Goal: Understand process/instructions

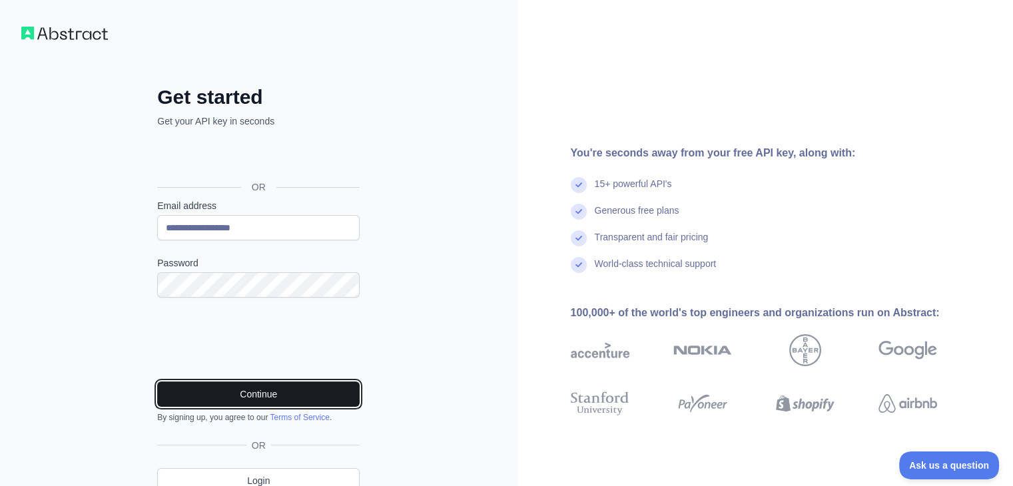
click at [205, 390] on button "Continue" at bounding box center [258, 394] width 202 height 25
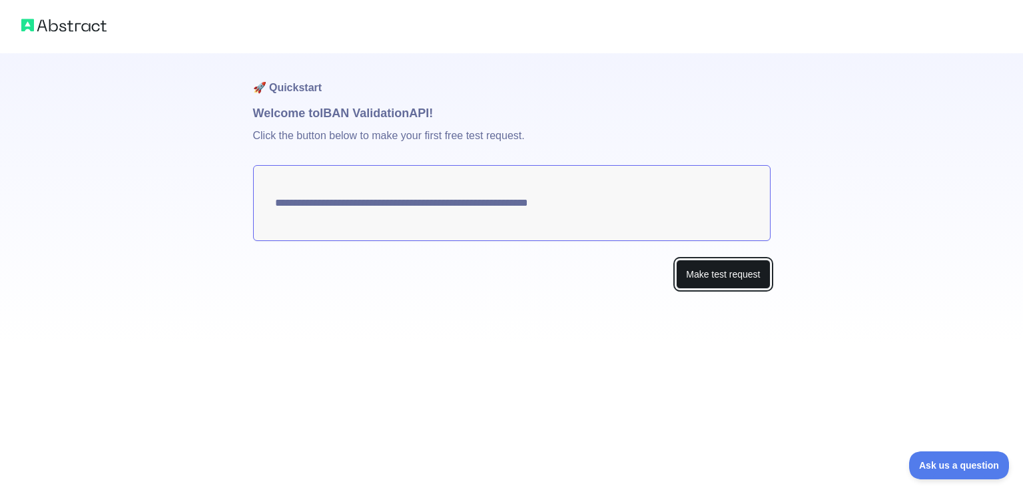
click at [694, 273] on button "Make test request" at bounding box center [723, 275] width 94 height 30
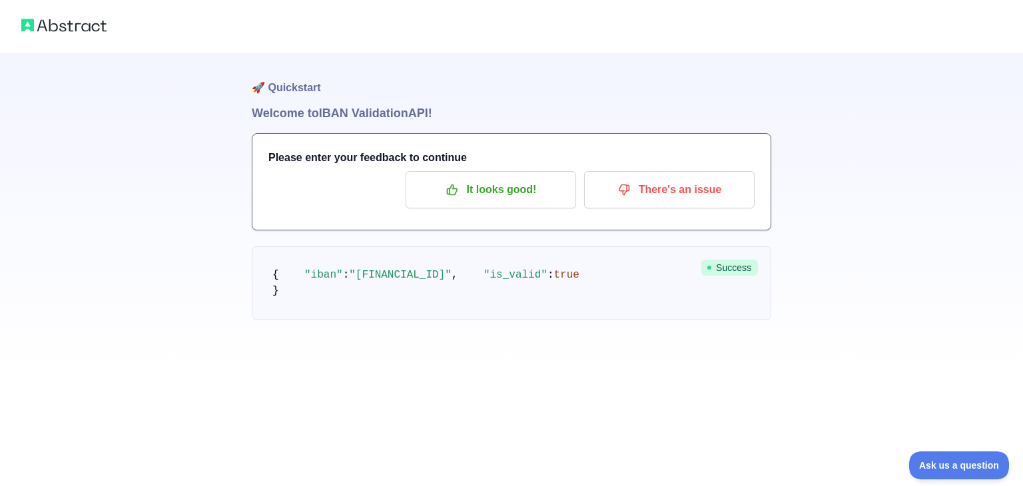
drag, startPoint x: 348, startPoint y: 289, endPoint x: 442, endPoint y: 288, distance: 93.9
click at [442, 281] on span ""BE71096123456769"" at bounding box center [400, 275] width 103 height 12
drag, startPoint x: 280, startPoint y: 321, endPoint x: 256, endPoint y: 270, distance: 56.3
click at [256, 270] on pre "{ "iban" : "BE71096123456769" , "is_valid" : true }" at bounding box center [511, 282] width 519 height 73
copy code "{ "iban" : "BE71096123456769" , "is_valid" : true }"
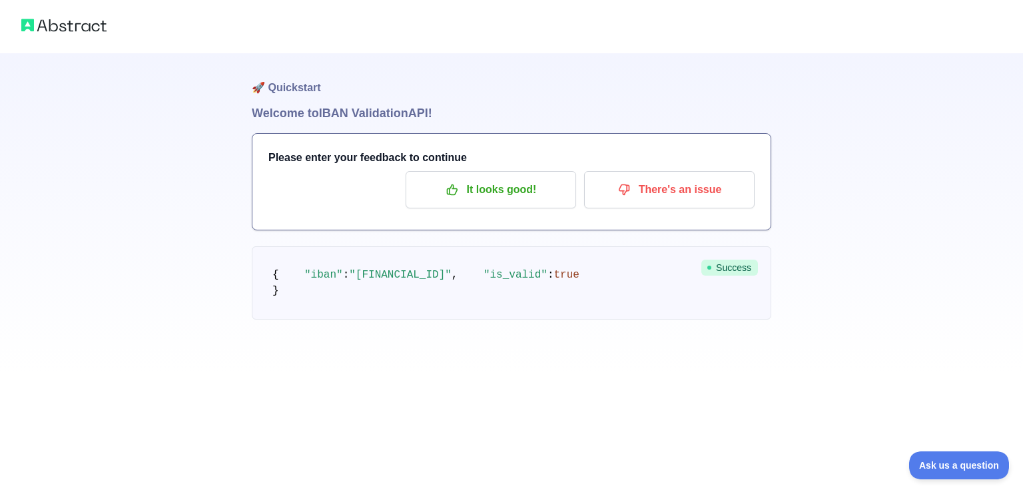
click at [561, 95] on h1 "🚀 Quickstart" at bounding box center [511, 78] width 519 height 51
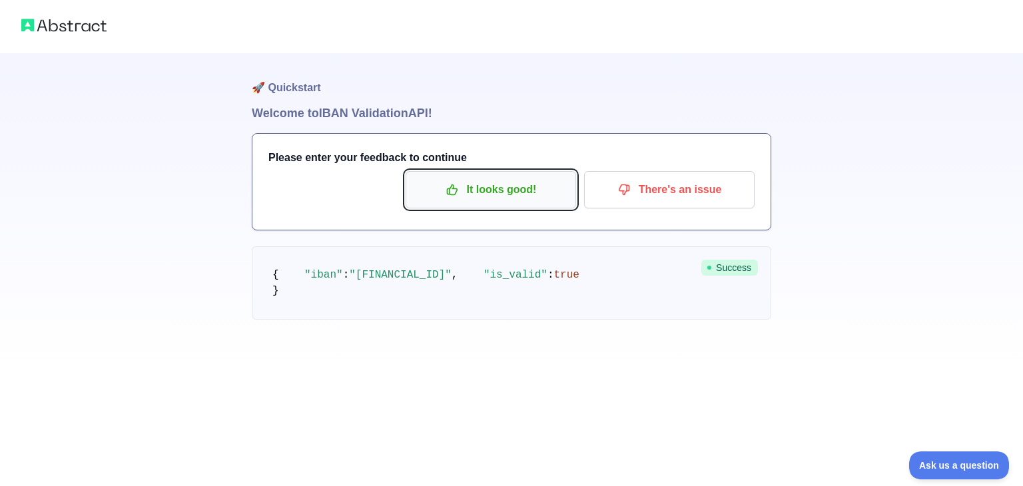
click at [550, 182] on p "It looks good!" at bounding box center [490, 189] width 150 height 23
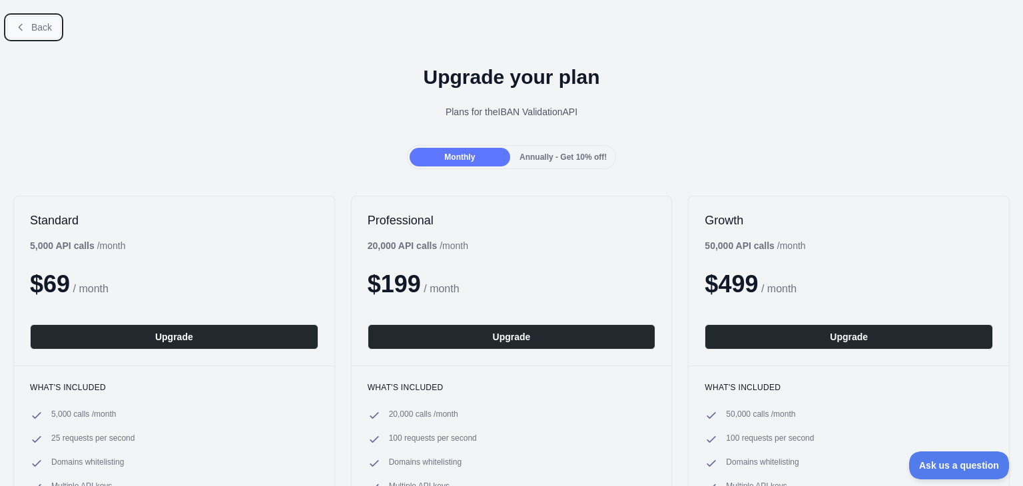
click at [40, 30] on span "Back" at bounding box center [41, 27] width 21 height 11
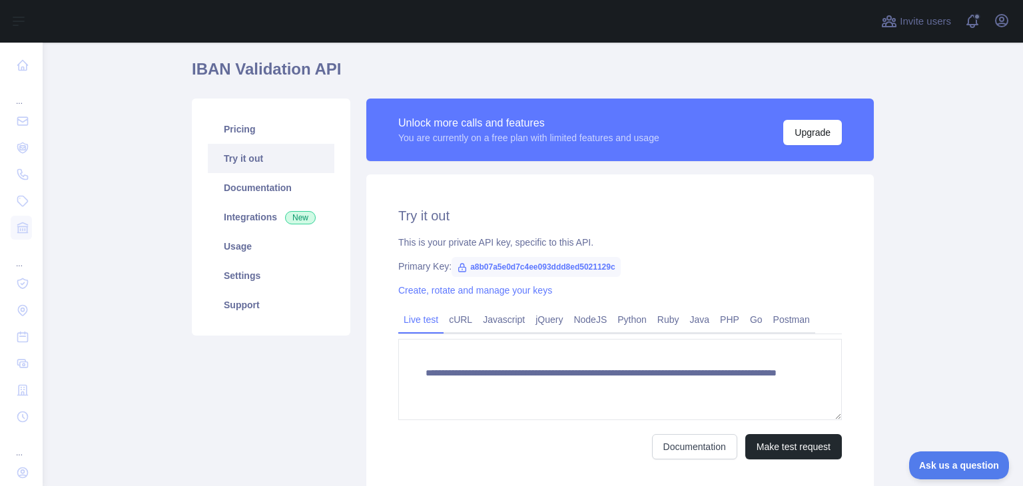
scroll to position [40, 0]
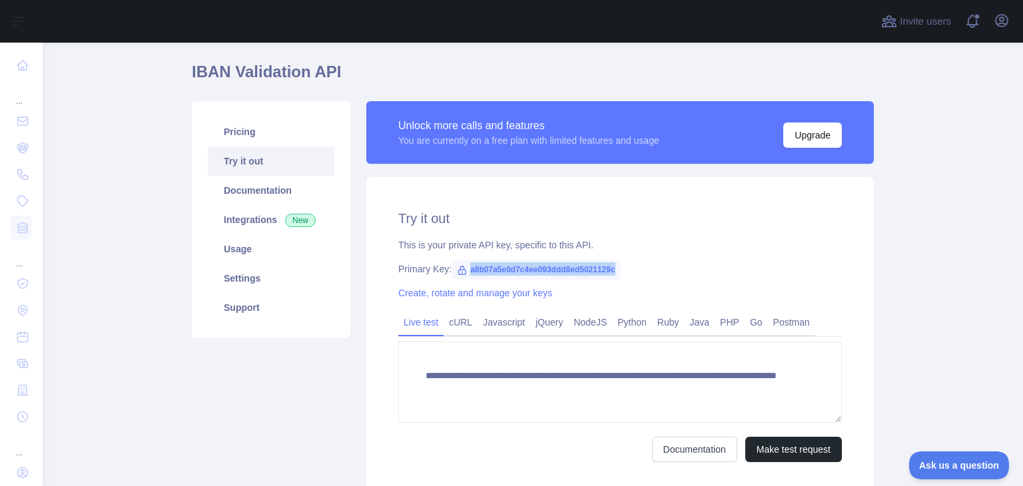
drag, startPoint x: 461, startPoint y: 270, endPoint x: 619, endPoint y: 264, distance: 157.2
click at [619, 264] on div "Primary Key: a8b07a5e0d7c4ee093ddd8ed5021129c" at bounding box center [619, 268] width 443 height 13
copy span "a8b07a5e0d7c4ee093ddd8ed5021129c"
click at [443, 325] on link "cURL" at bounding box center [460, 322] width 34 height 21
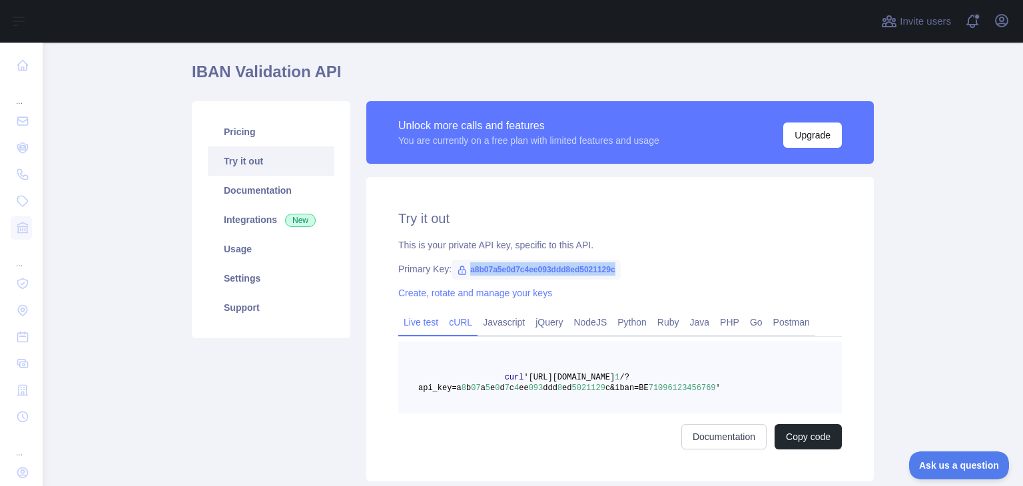
click at [415, 325] on link "Live test" at bounding box center [420, 322] width 45 height 21
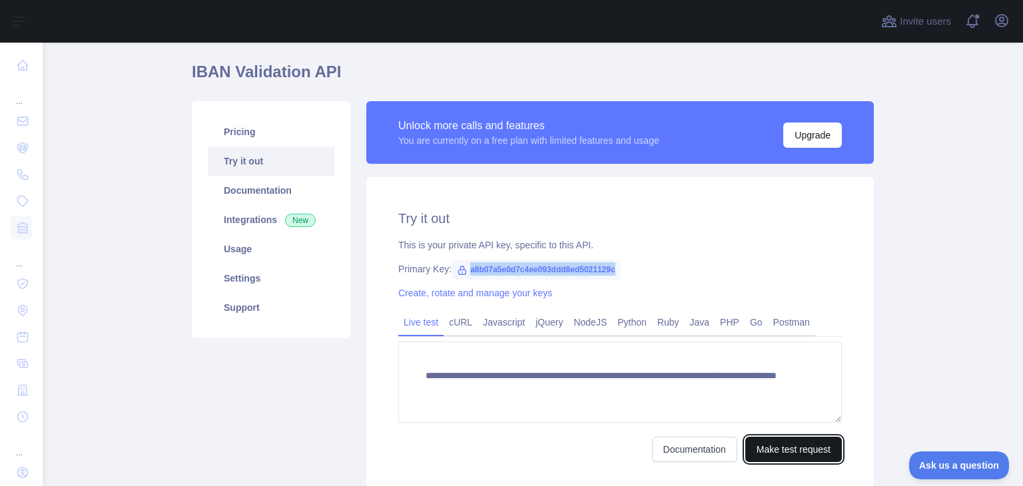
click at [788, 442] on button "Make test request" at bounding box center [793, 449] width 97 height 25
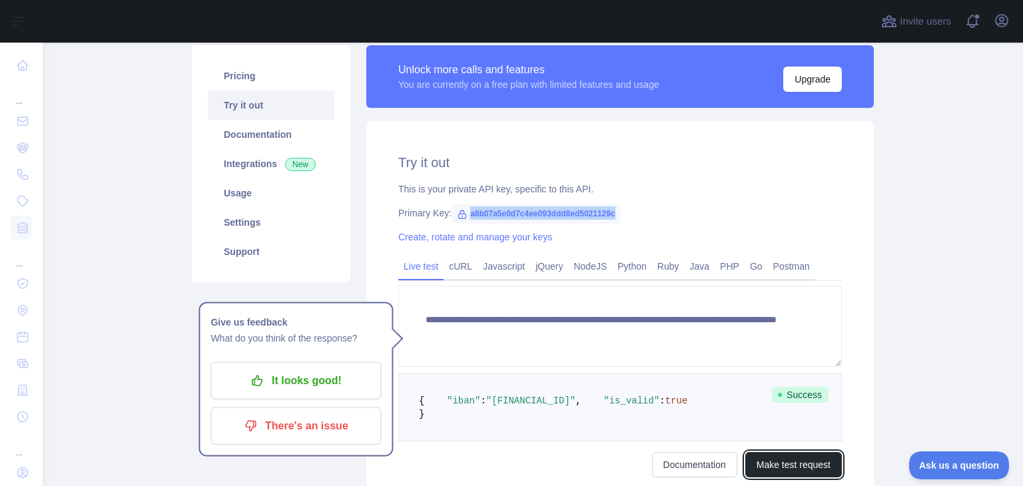
scroll to position [93, 0]
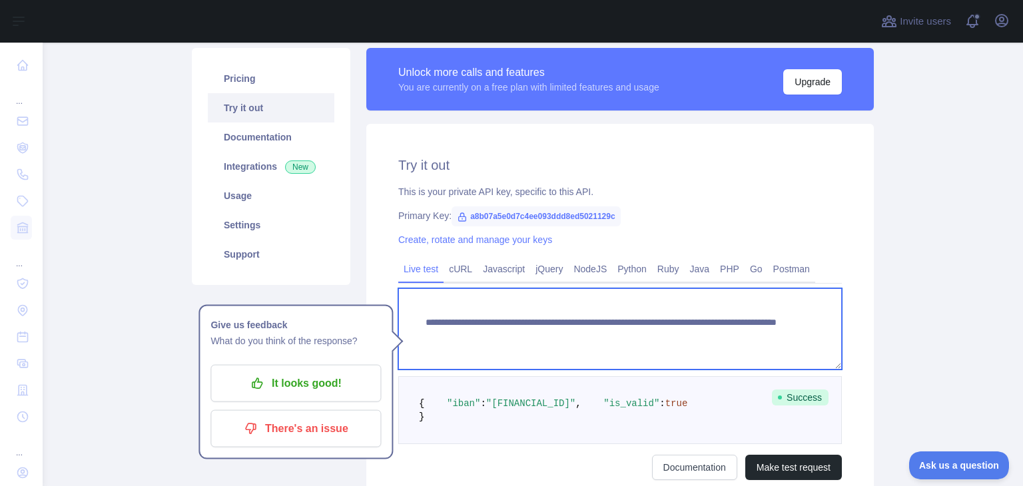
click at [601, 354] on textarea "**********" at bounding box center [619, 328] width 443 height 81
drag, startPoint x: 729, startPoint y: 333, endPoint x: 418, endPoint y: 326, distance: 311.0
click at [418, 326] on textarea "**********" at bounding box center [619, 328] width 443 height 81
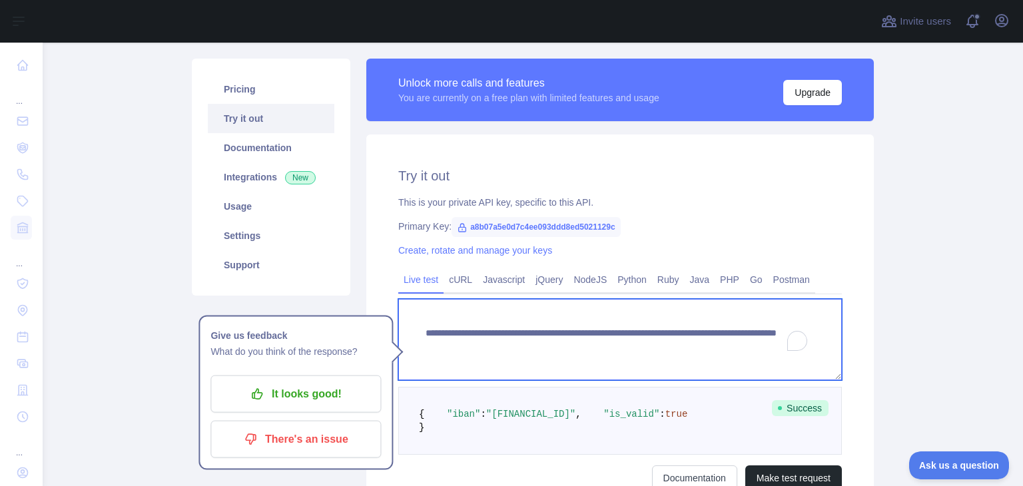
scroll to position [67, 0]
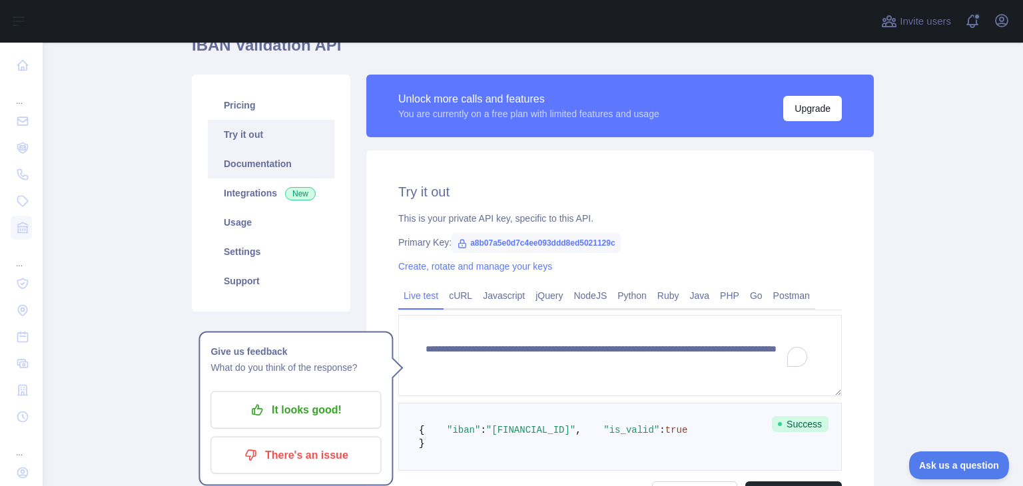
click at [305, 171] on link "Documentation" at bounding box center [271, 163] width 127 height 29
